Goal: Transaction & Acquisition: Purchase product/service

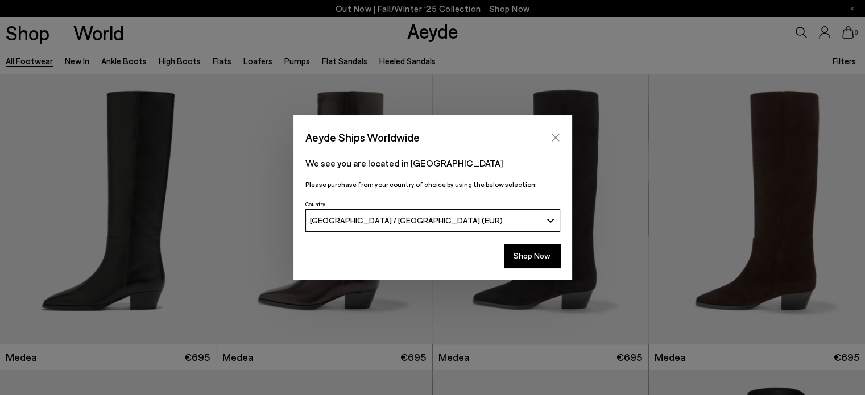
click at [558, 133] on icon "Close" at bounding box center [555, 137] width 9 height 9
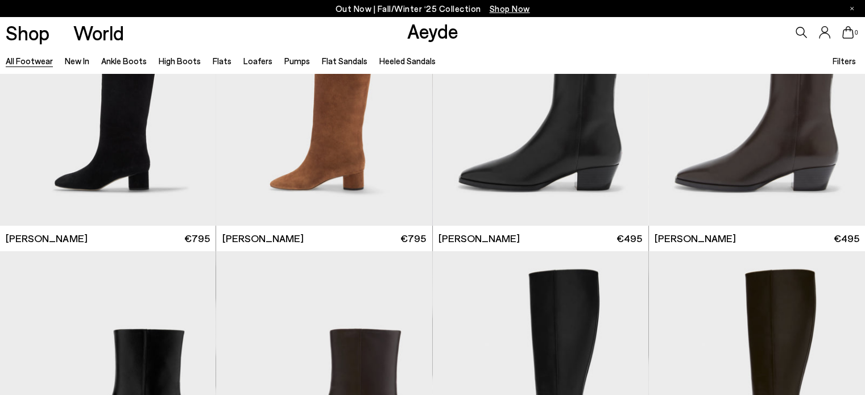
scroll to position [750, 0]
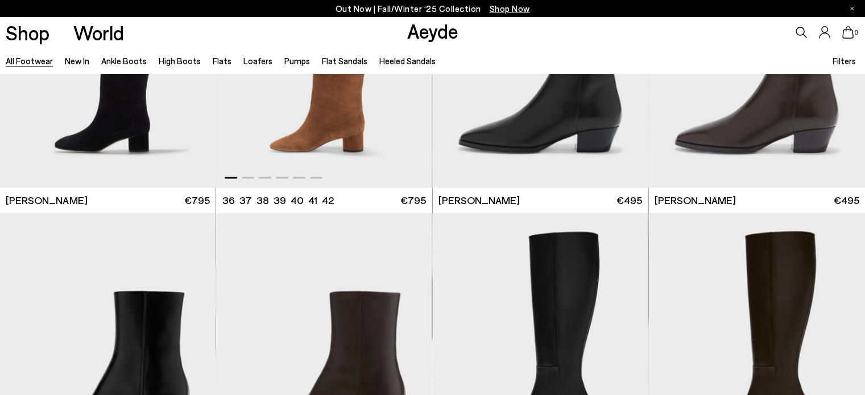
click at [319, 129] on img "1 / 6" at bounding box center [323, 51] width 215 height 271
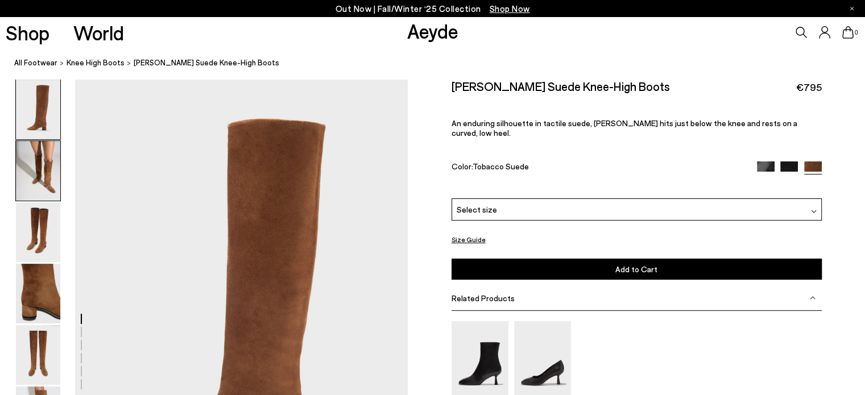
click at [38, 156] on img at bounding box center [38, 171] width 44 height 60
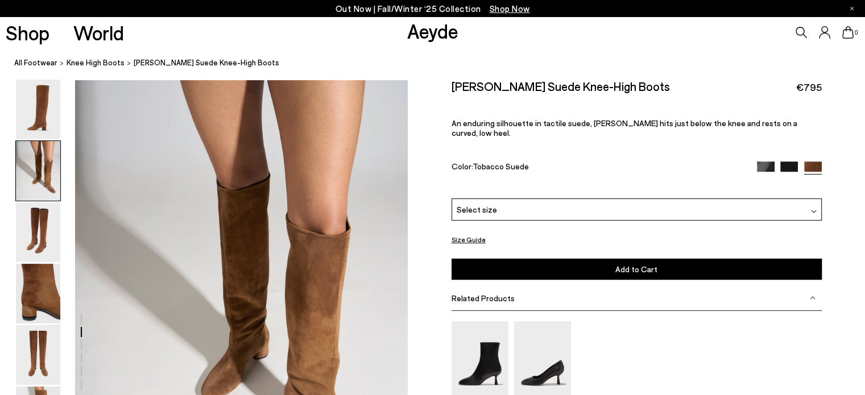
scroll to position [446, 0]
click at [38, 247] on img at bounding box center [38, 232] width 44 height 60
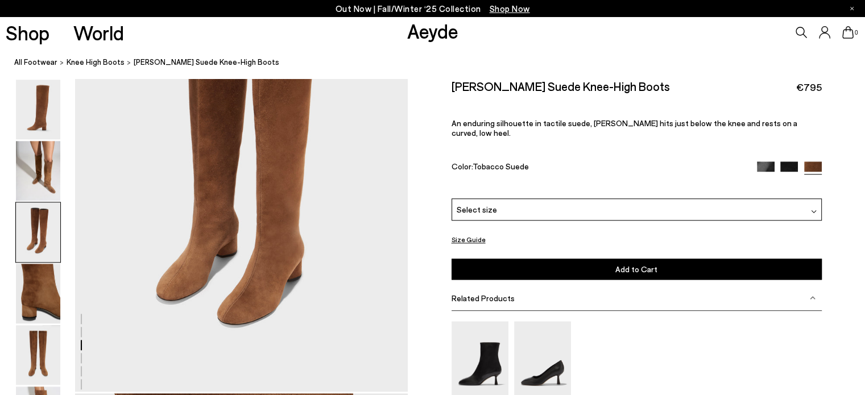
scroll to position [1028, 0]
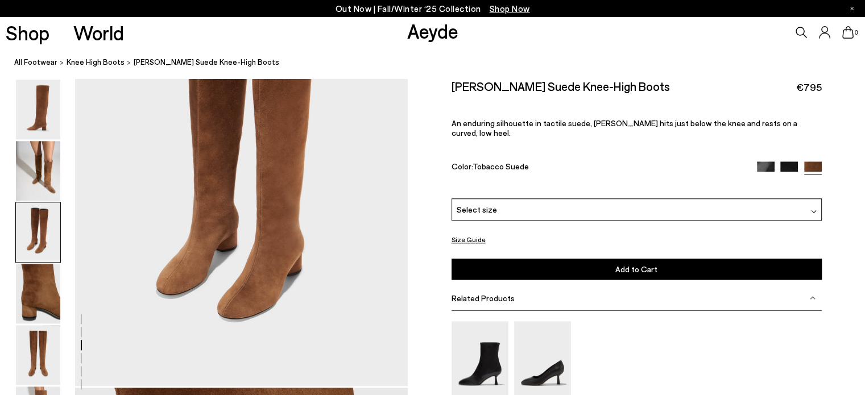
click at [40, 232] on img at bounding box center [38, 232] width 44 height 60
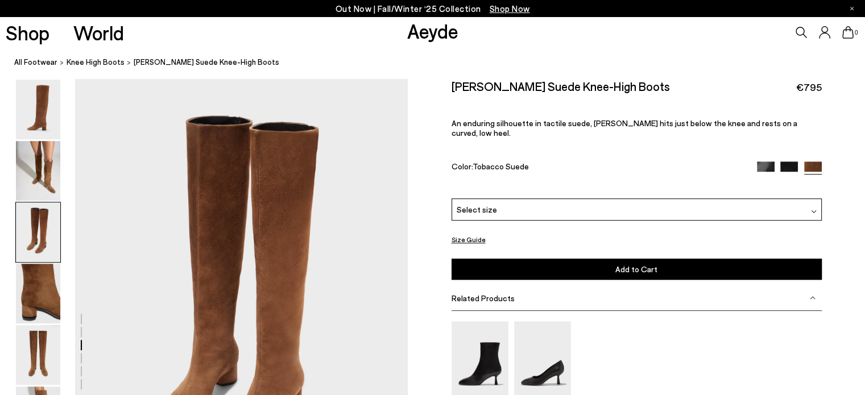
scroll to position [891, 0]
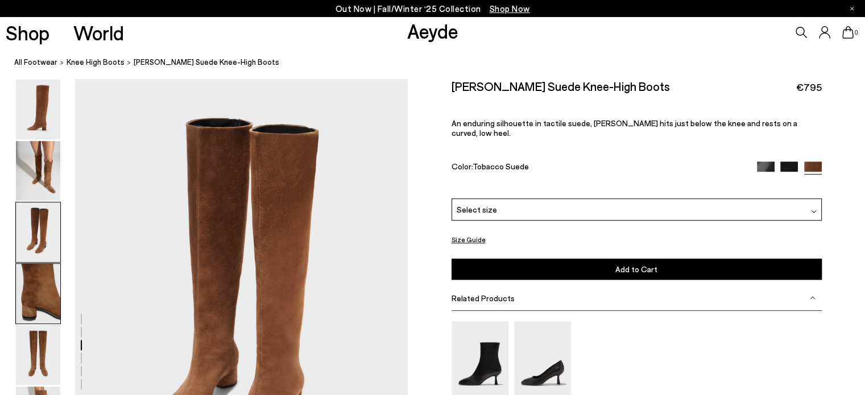
click at [39, 286] on img at bounding box center [38, 294] width 44 height 60
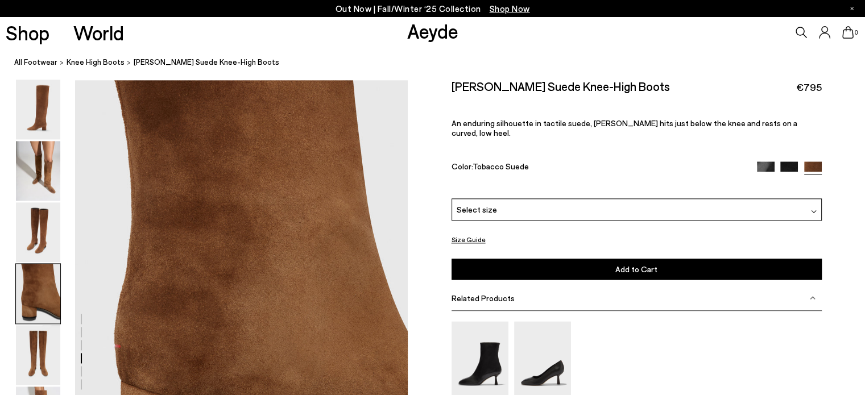
scroll to position [1337, 0]
click at [39, 285] on img at bounding box center [38, 294] width 44 height 60
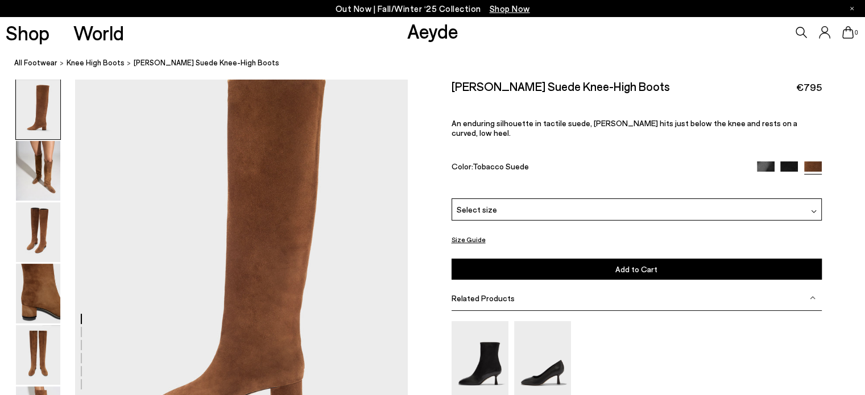
scroll to position [0, 0]
